Goal: Task Accomplishment & Management: Manage account settings

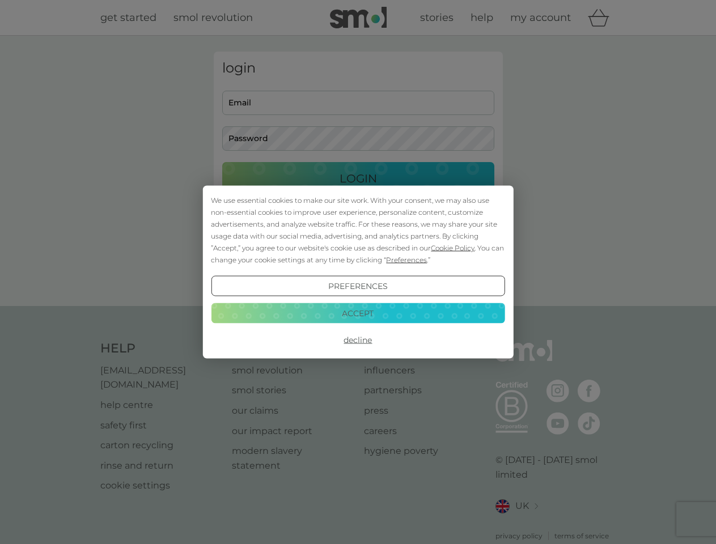
click at [453, 248] on span "Cookie Policy" at bounding box center [453, 248] width 44 height 9
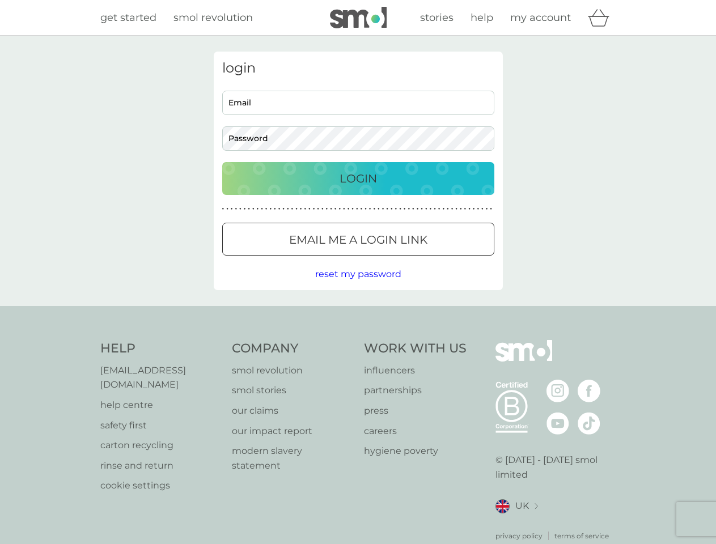
click at [405, 260] on div "login Email Password Login ● ● ● ● ● ● ● ● ● ● ● ● ● ● ● ● ● ● ● ● ● ● ● ● ● ● …" at bounding box center [358, 171] width 289 height 239
click at [358, 286] on div "login Email Password Login ● ● ● ● ● ● ● ● ● ● ● ● ● ● ● ● ● ● ● ● ● ● ● ● ● ● …" at bounding box center [358, 171] width 289 height 239
click at [358, 340] on div "Help [EMAIL_ADDRESS][DOMAIN_NAME] help centre safety first carton recycling rin…" at bounding box center [358, 440] width 516 height 201
click at [358, 313] on div "Help [EMAIL_ADDRESS][DOMAIN_NAME] help centre safety first carton recycling rin…" at bounding box center [358, 440] width 716 height 269
